Goal: Obtain resource: Obtain resource

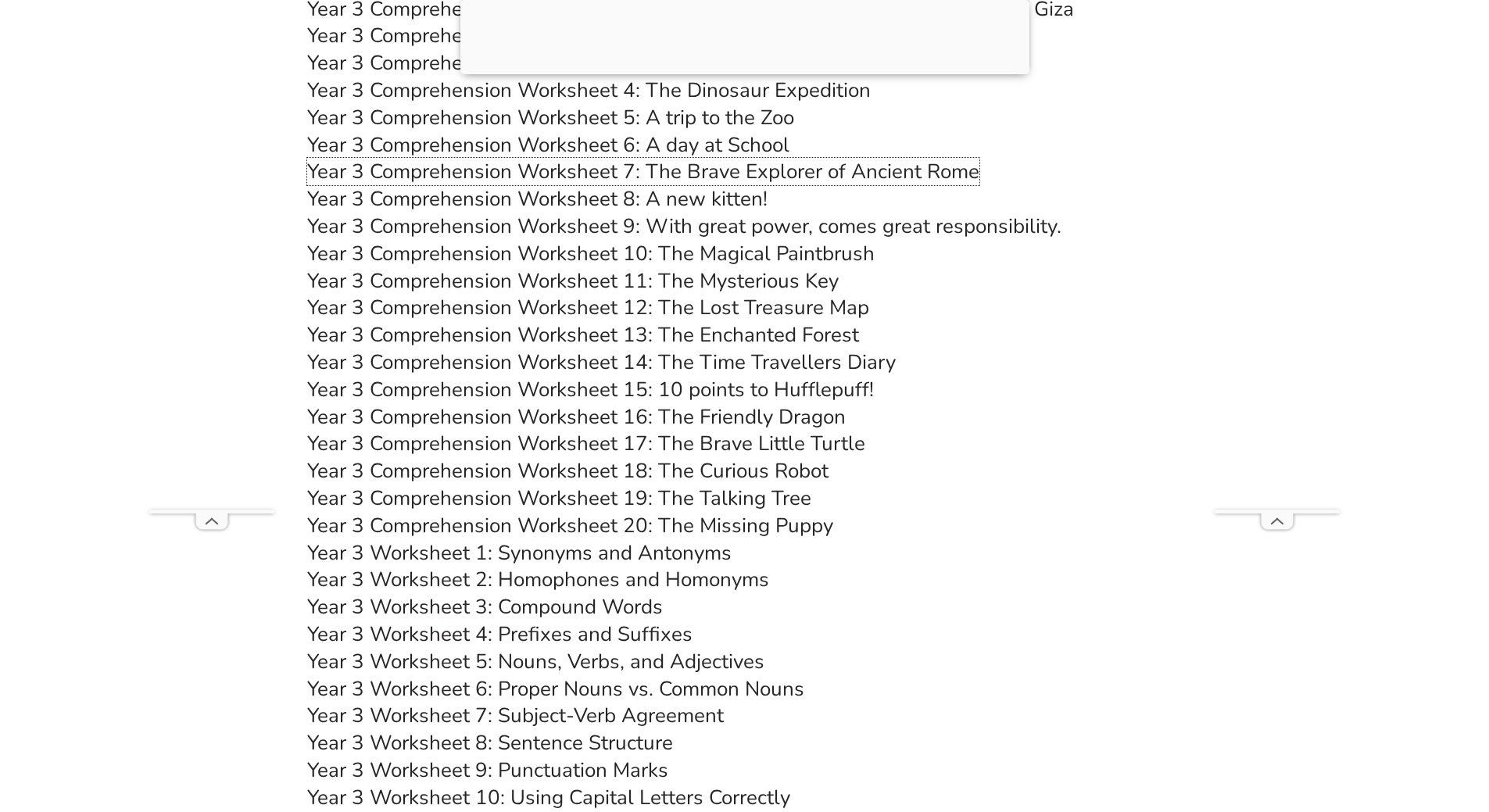
scroll to position [5041, 0]
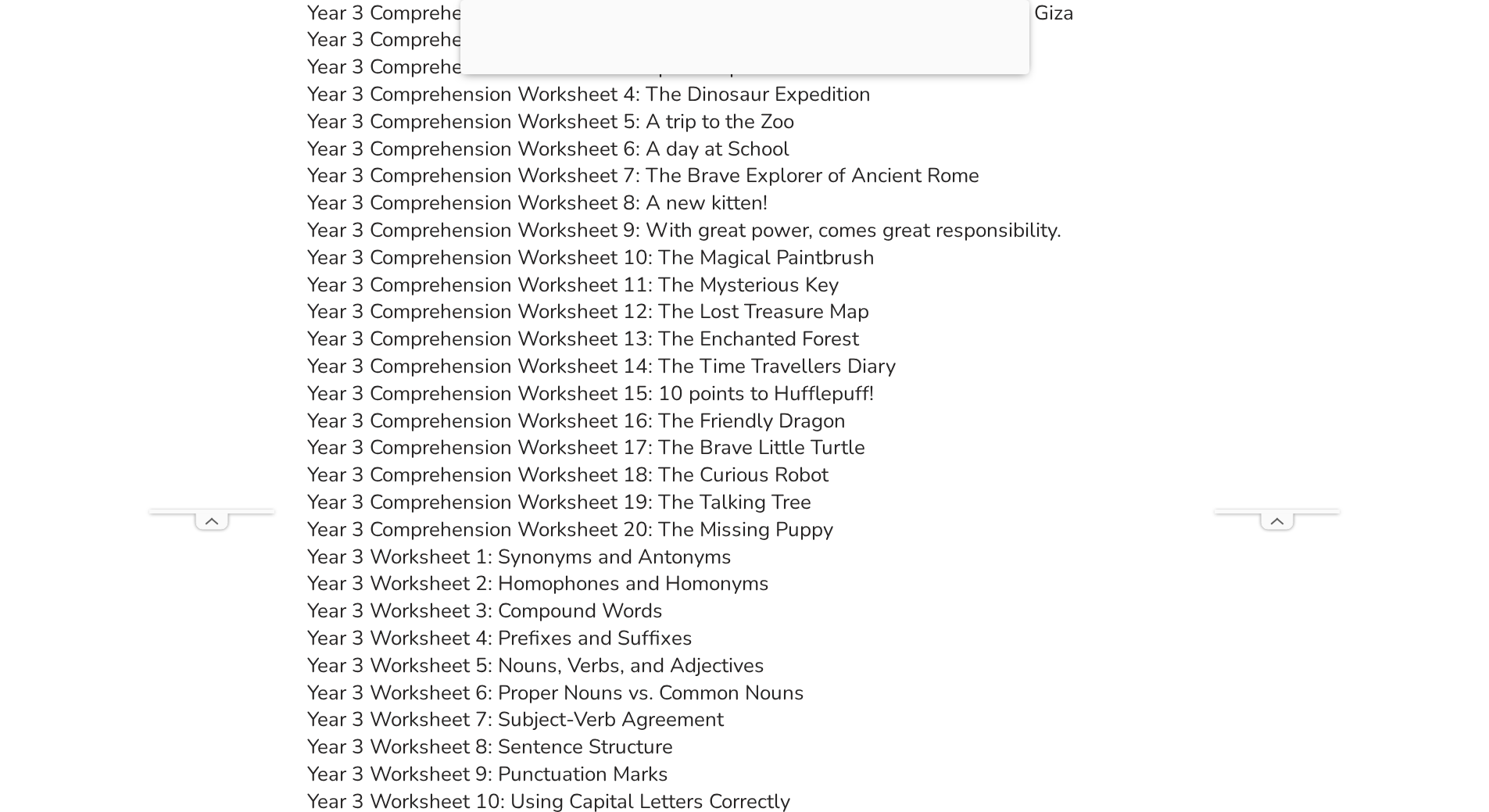
click at [785, 174] on link "Year 3 Comprehension Worksheet 7: The Brave Explorer of Ancient Rome" at bounding box center [643, 175] width 672 height 27
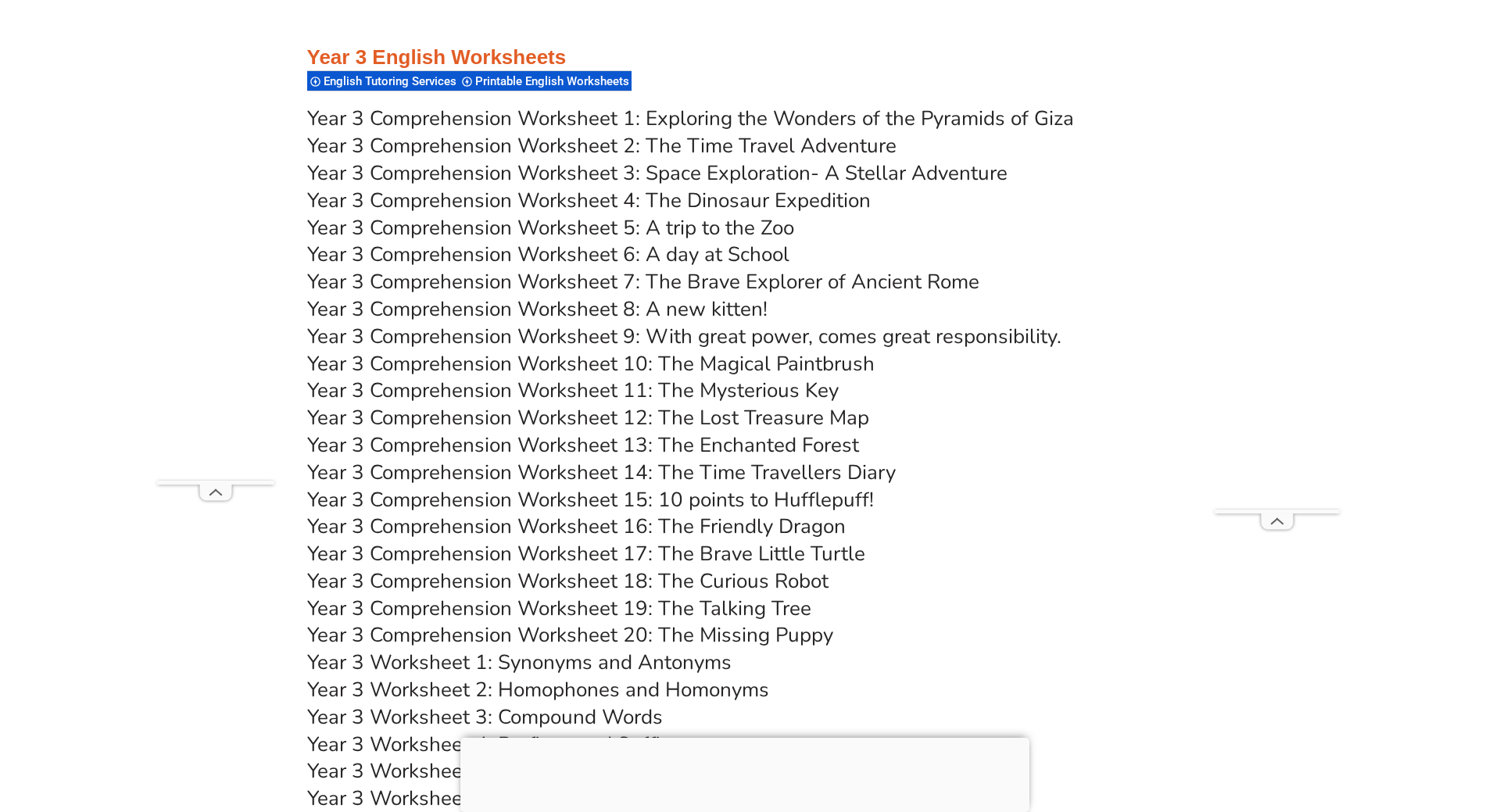
scroll to position [5119, 0]
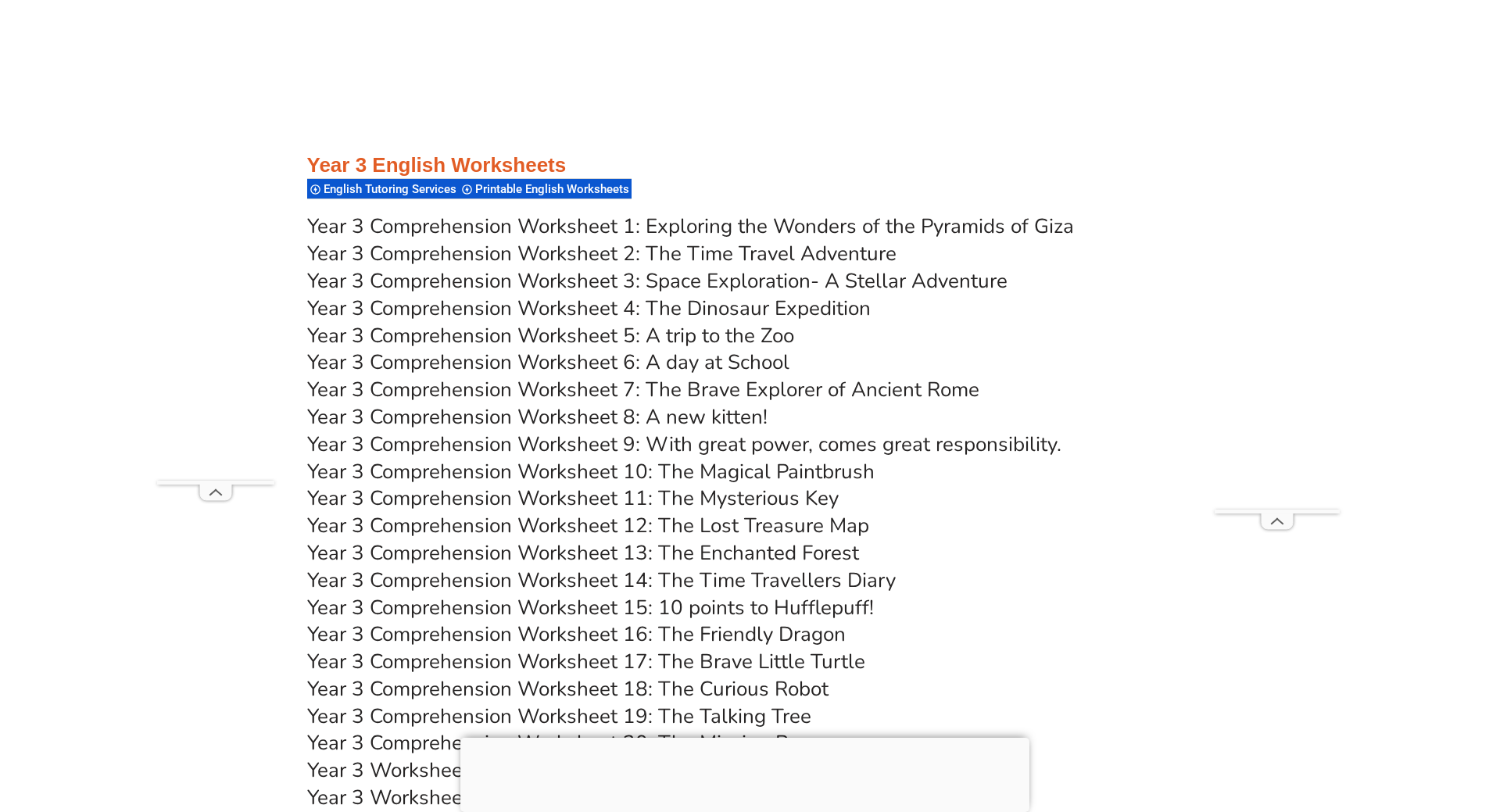
click at [768, 337] on link "Year 3 Comprehension Worksheet 5: A trip to the Zoo" at bounding box center [550, 336] width 487 height 27
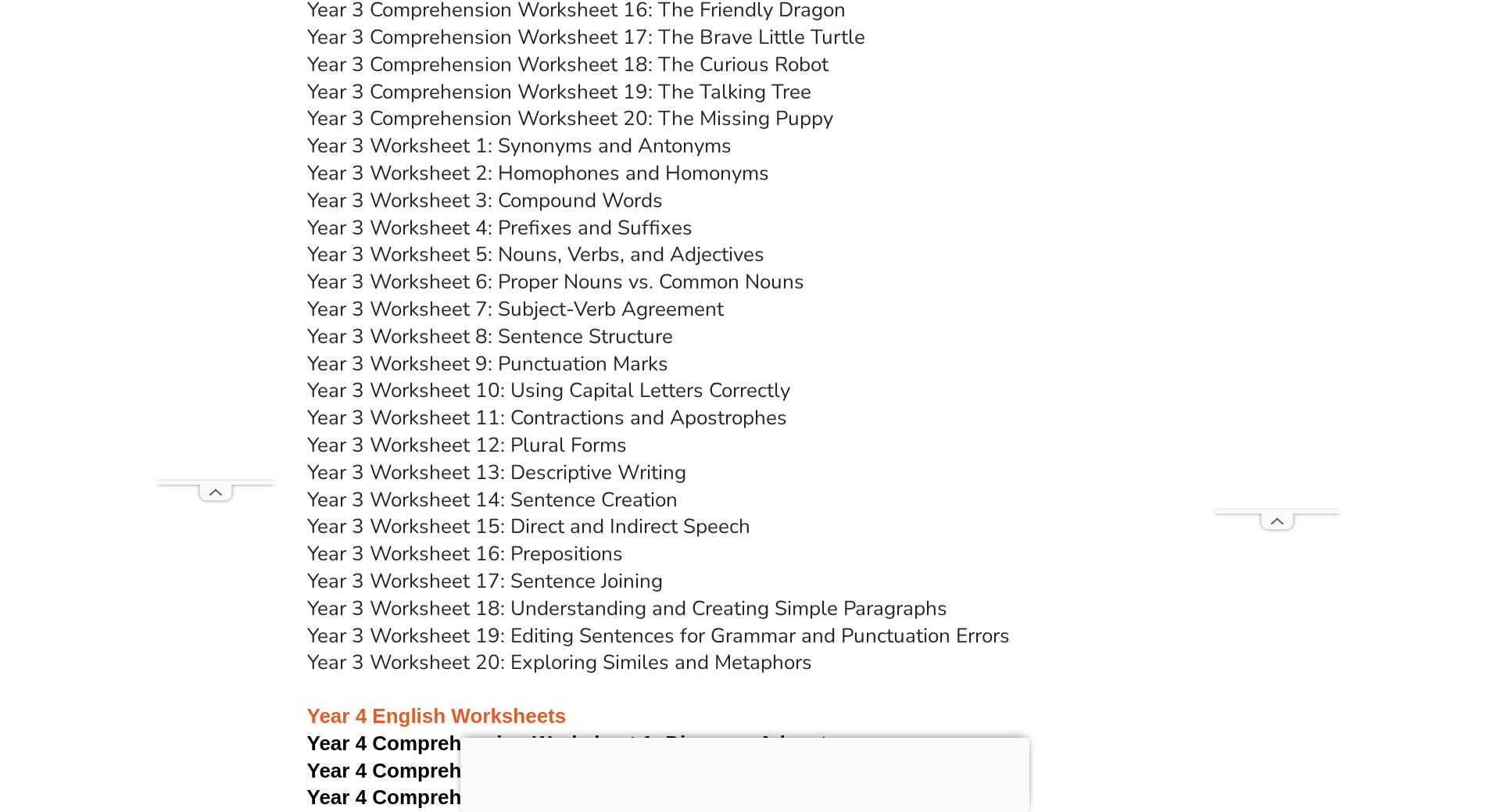
scroll to position [5744, 0]
click at [672, 476] on link "Year 3 Worksheet 13: Descriptive Writing" at bounding box center [497, 472] width 379 height 27
click at [917, 413] on h3 "Year 3 Worksheet 11: Contractions and Apostrophes" at bounding box center [744, 417] width 875 height 26
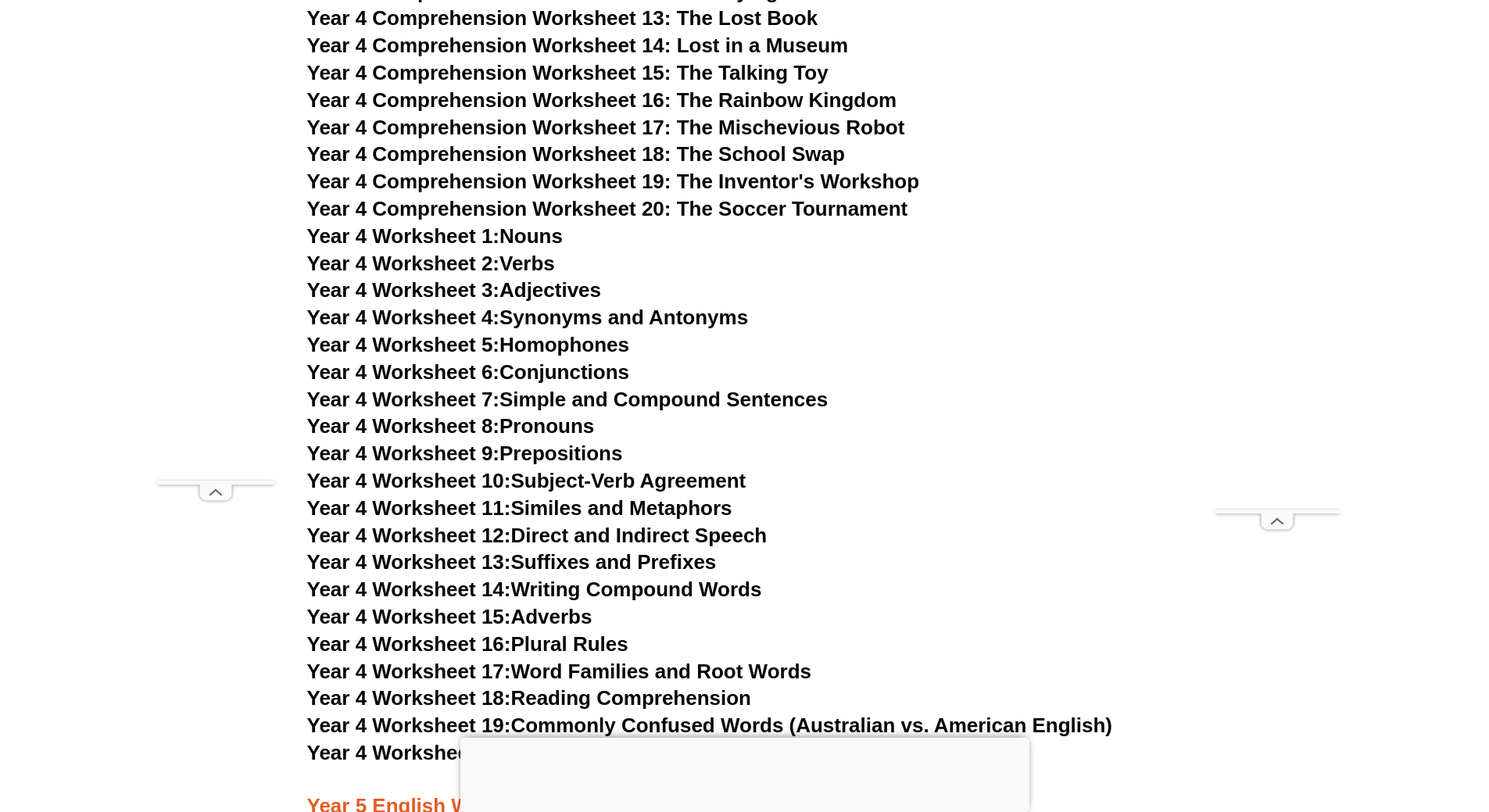
scroll to position [6760, 0]
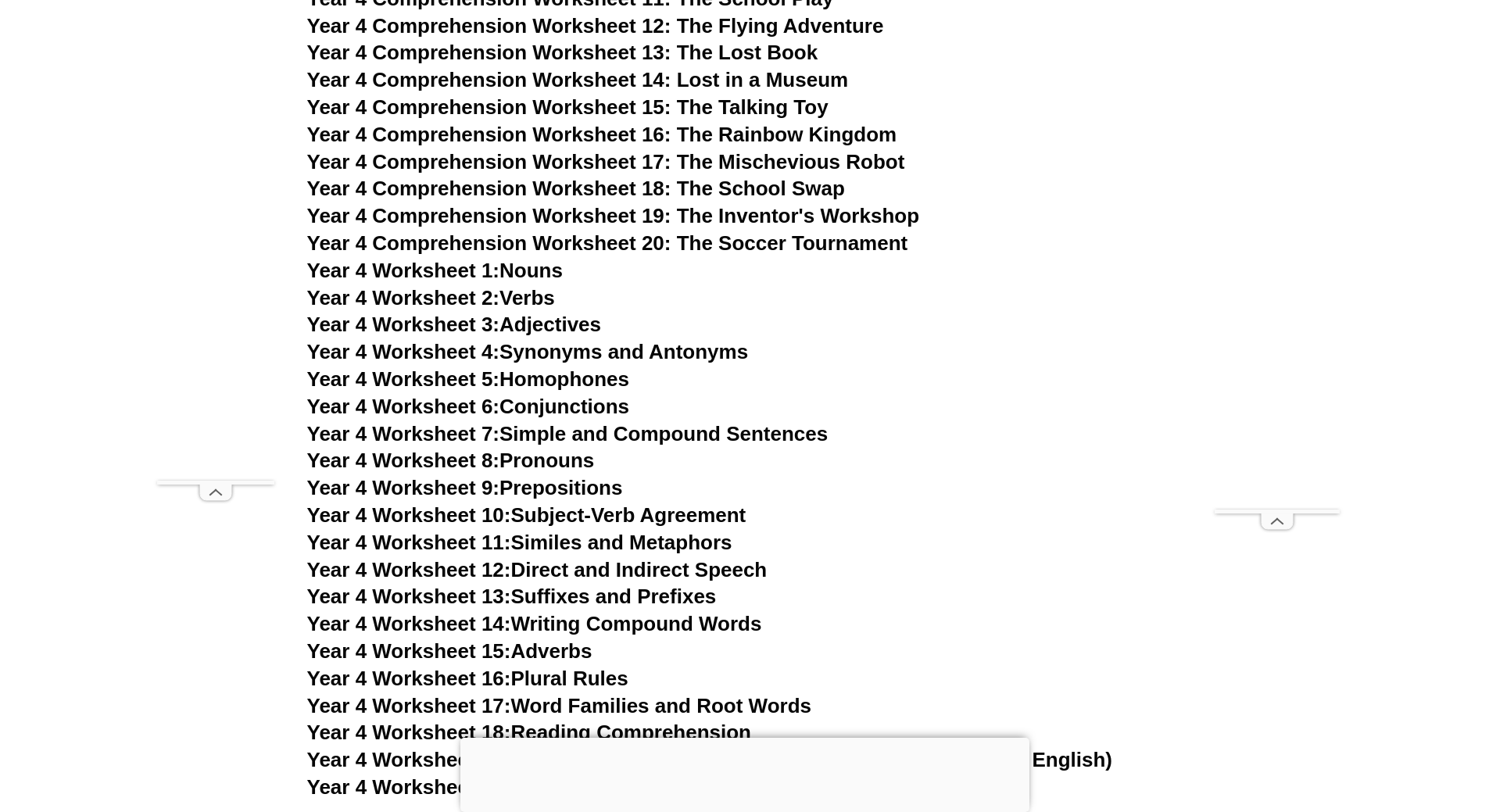
click at [700, 432] on link "Year 4 Worksheet 7: Simple and Compound Sentences" at bounding box center [567, 434] width 521 height 24
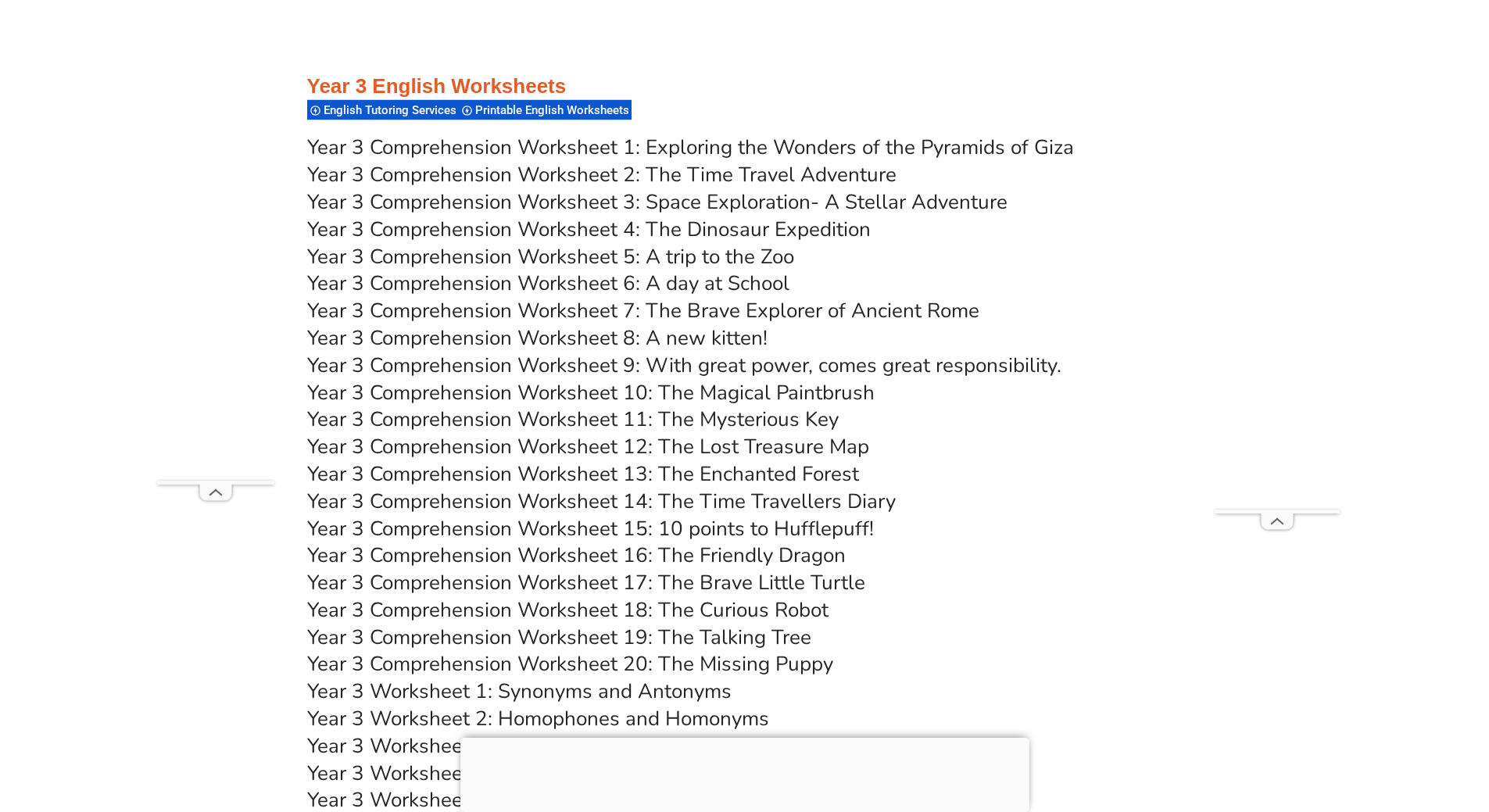
scroll to position [5198, 0]
click at [825, 529] on link "Year 3 Comprehension Worksheet 15: 10 points to Hufflepuff!" at bounding box center [590, 530] width 566 height 27
